Goal: Book appointment/travel/reservation

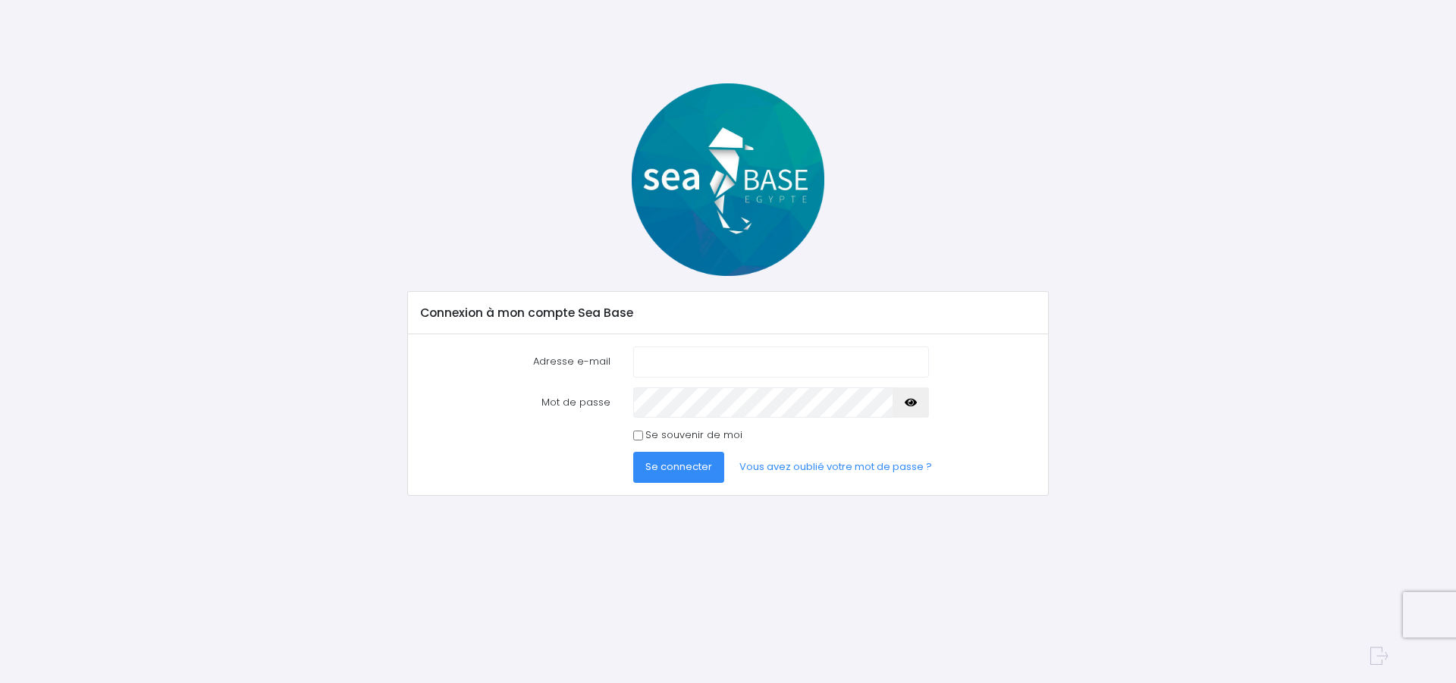
type input "[EMAIL_ADDRESS][DOMAIN_NAME]"
click at [707, 458] on button "Se connecter" at bounding box center [678, 467] width 91 height 30
click at [659, 465] on span "Se connecter" at bounding box center [678, 467] width 67 height 14
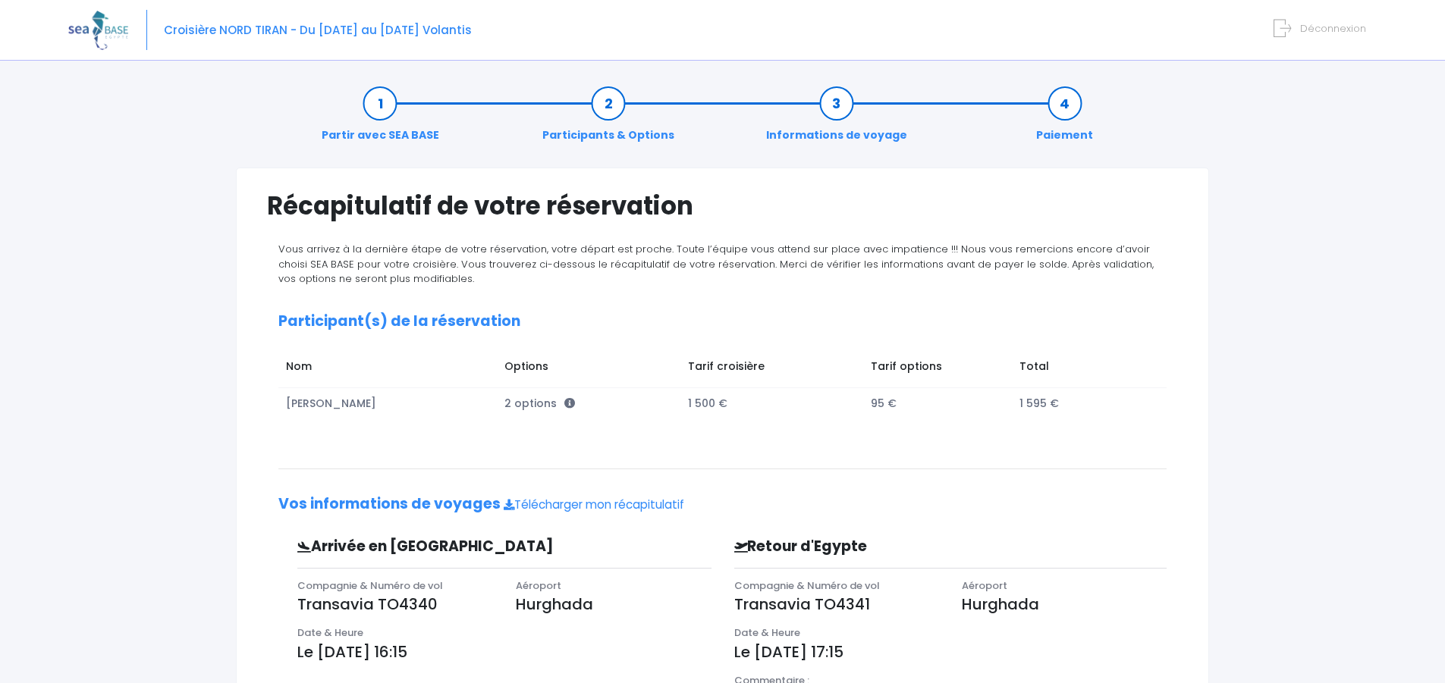
click at [611, 120] on link "Participants & Options" at bounding box center [608, 120] width 147 height 48
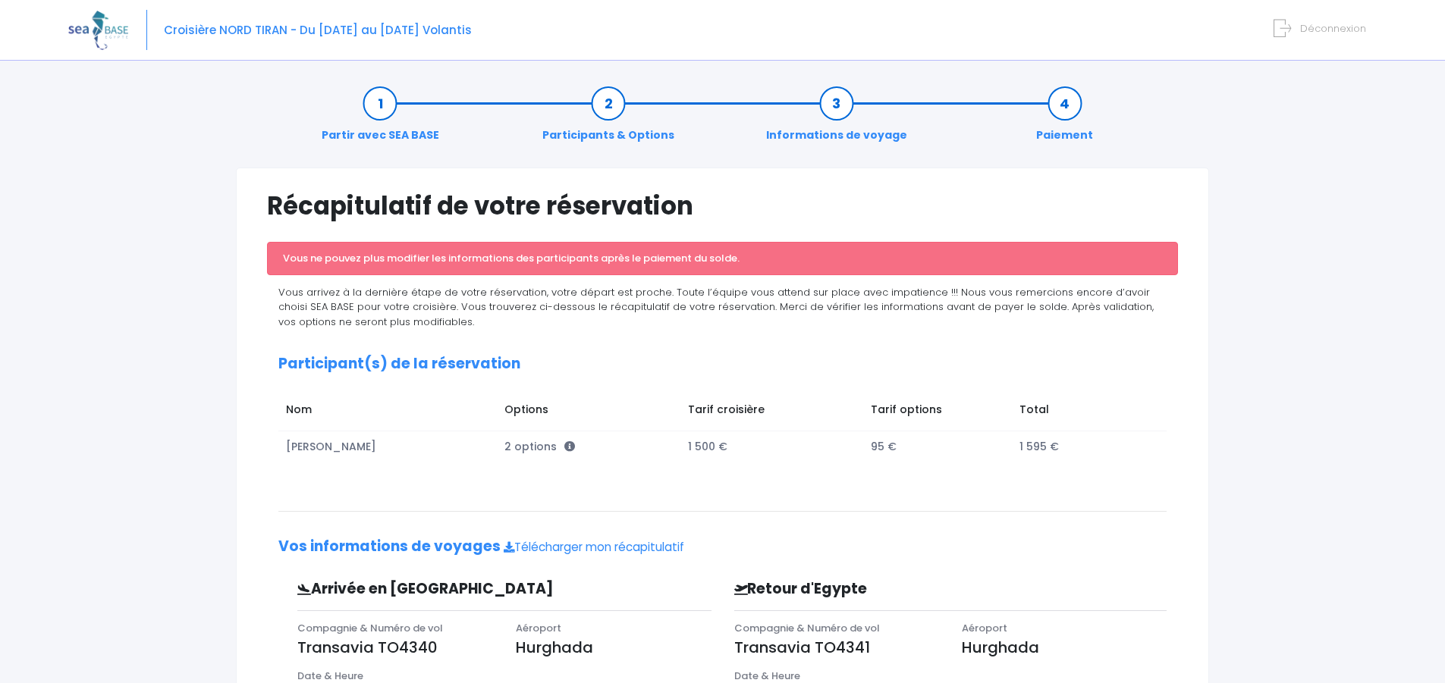
click at [845, 111] on link "Informations de voyage" at bounding box center [836, 120] width 156 height 48
click at [826, 130] on link "Informations de voyage" at bounding box center [836, 120] width 156 height 48
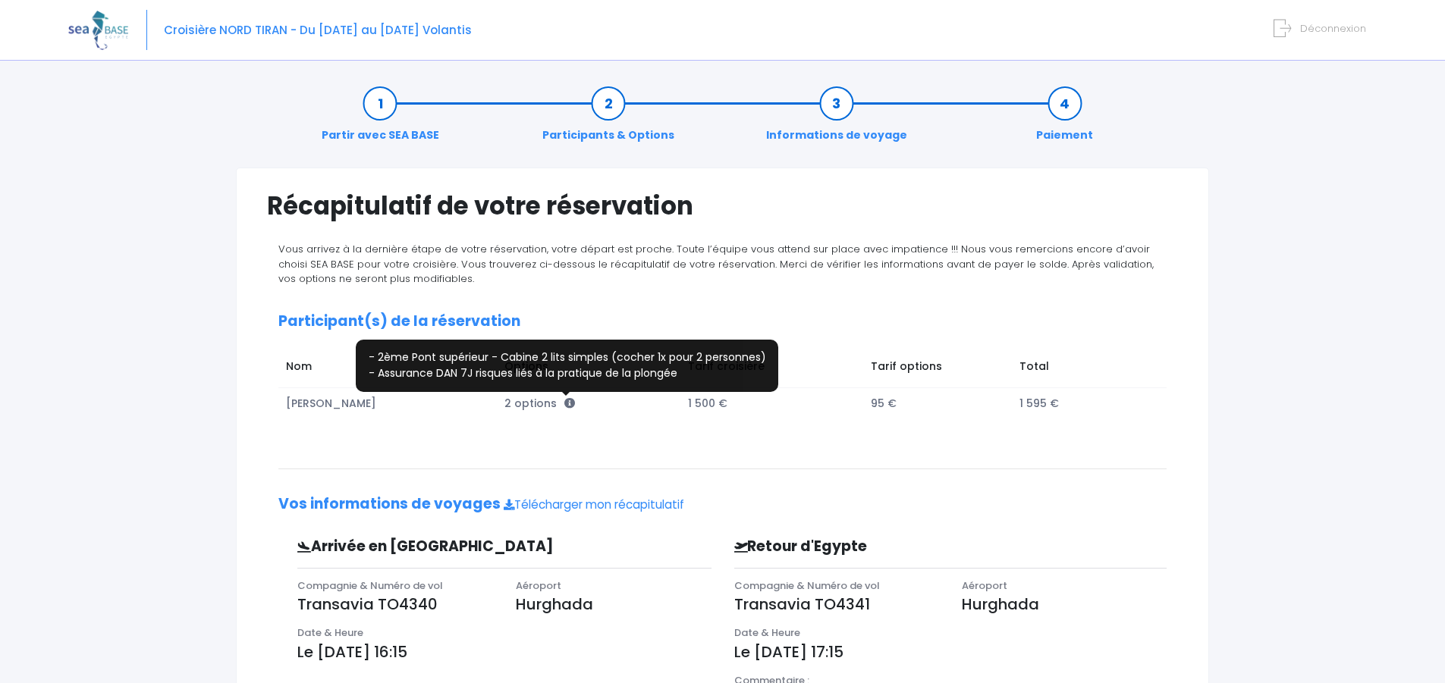
click at [564, 400] on icon at bounding box center [569, 403] width 11 height 11
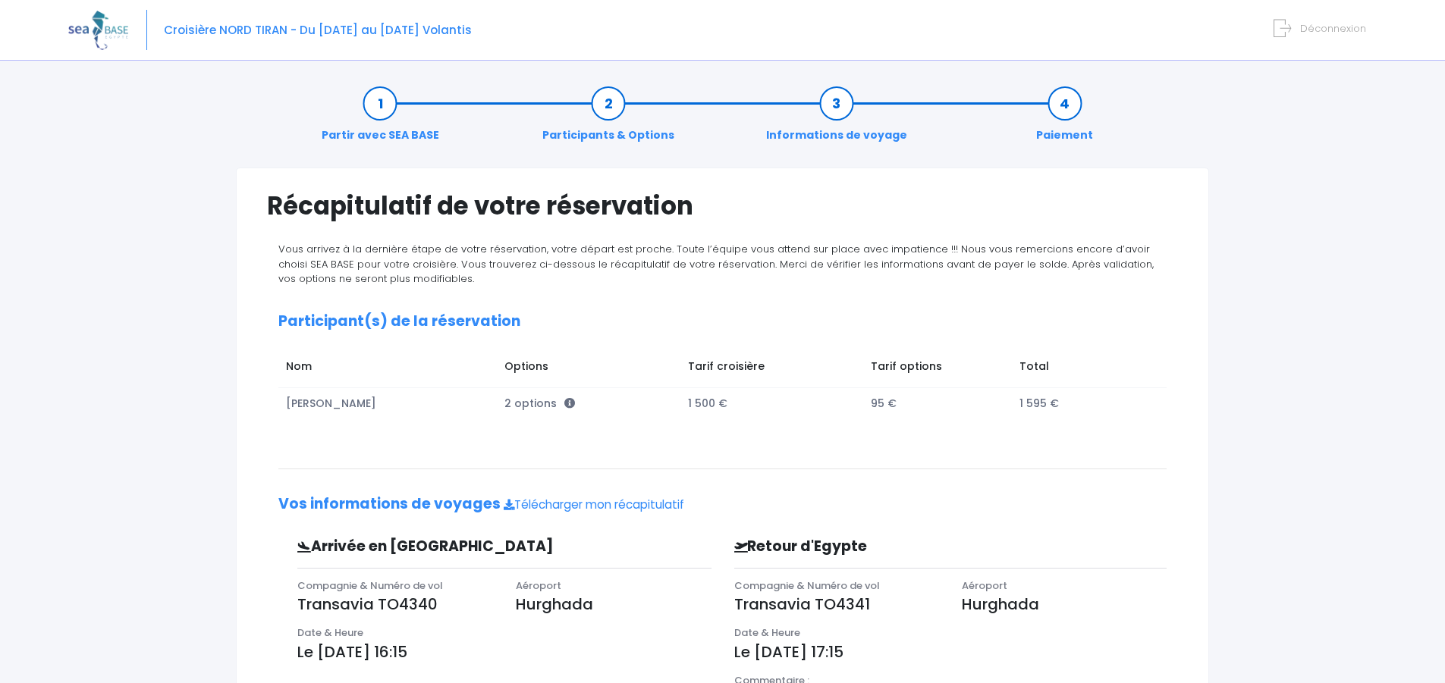
click at [564, 402] on icon at bounding box center [569, 403] width 11 height 11
